Goal: Information Seeking & Learning: Find specific fact

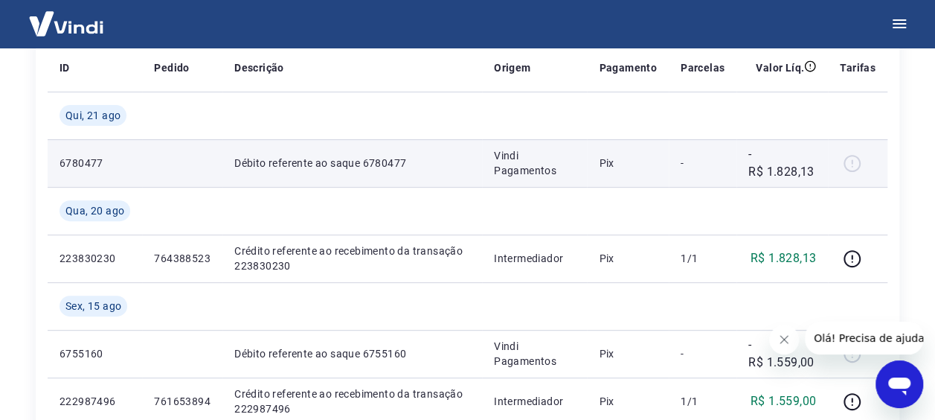
scroll to position [149, 0]
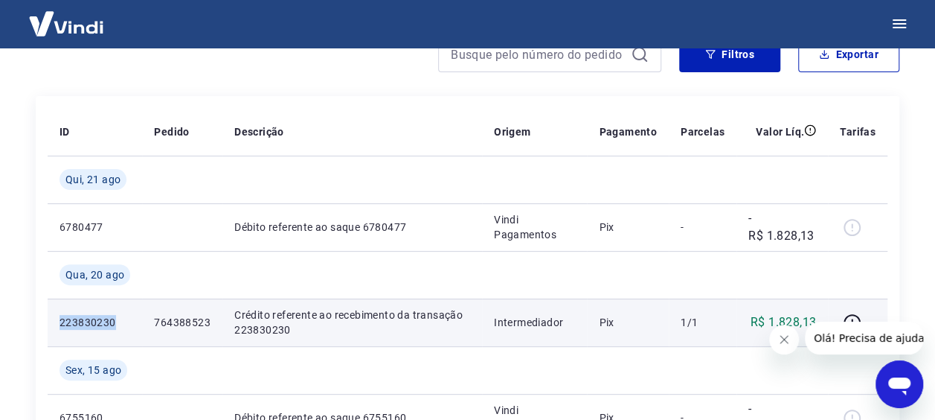
drag, startPoint x: 113, startPoint y: 320, endPoint x: 59, endPoint y: 321, distance: 54.3
click at [59, 321] on td "223830230" at bounding box center [95, 322] width 95 height 48
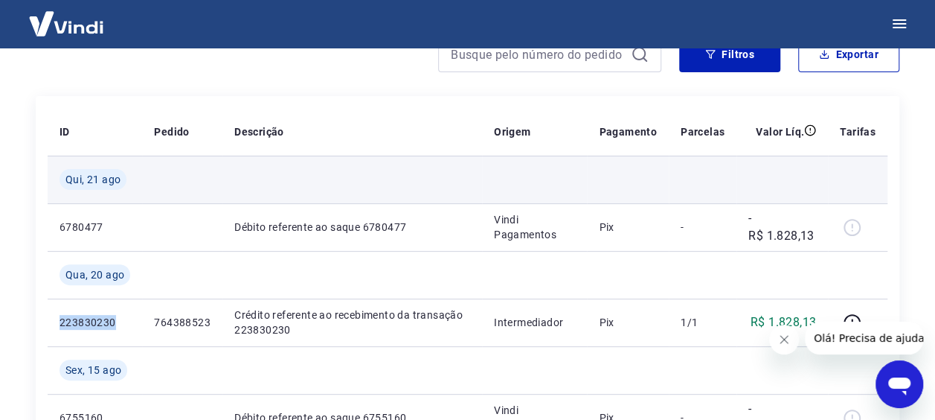
copy p "223830230"
